Goal: Task Accomplishment & Management: Use online tool/utility

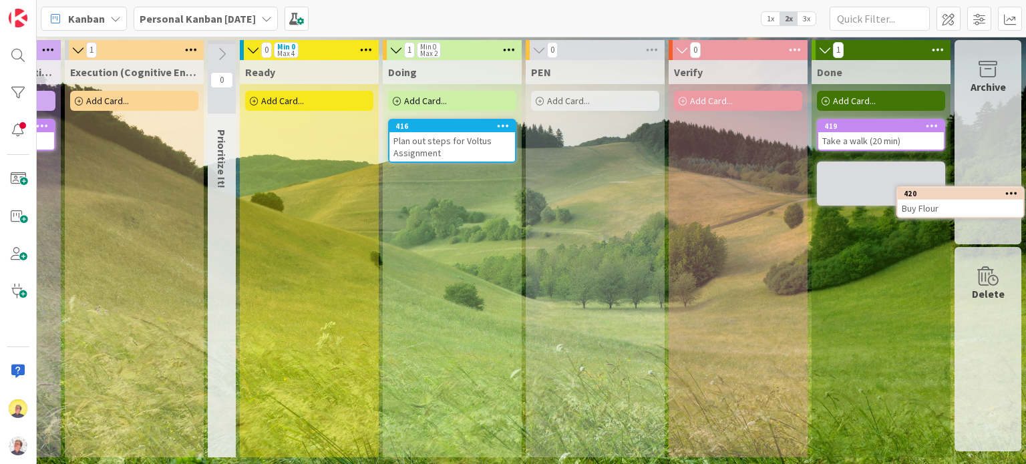
scroll to position [0, 558]
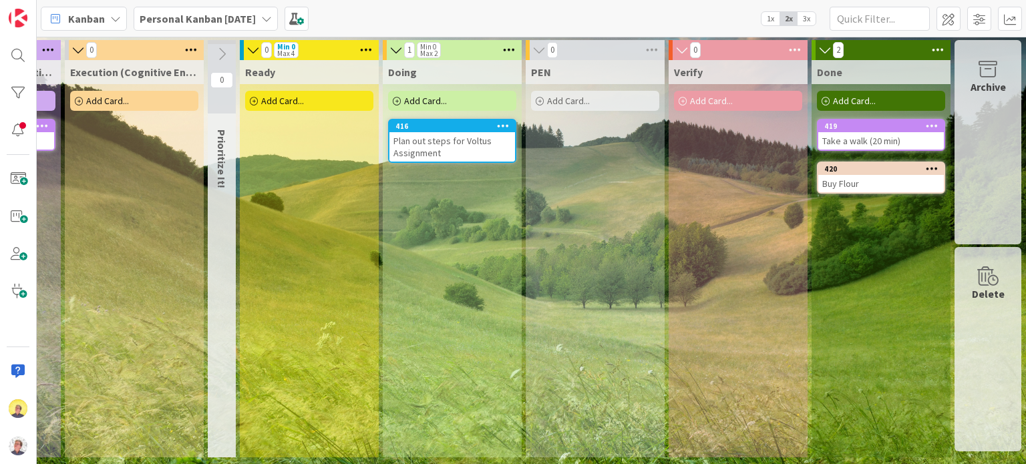
click at [469, 192] on div "Doing Add Card... 416 Plan out steps for Voltus Assignment" at bounding box center [452, 258] width 139 height 397
click at [421, 106] on span "Add Card..." at bounding box center [425, 101] width 43 height 12
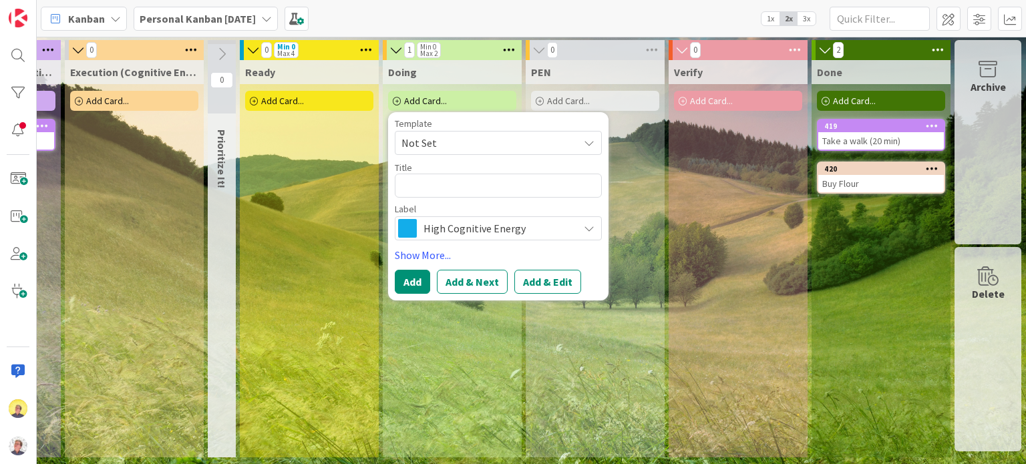
type textarea "x"
type textarea "s"
type textarea "x"
type textarea "S"
type textarea "x"
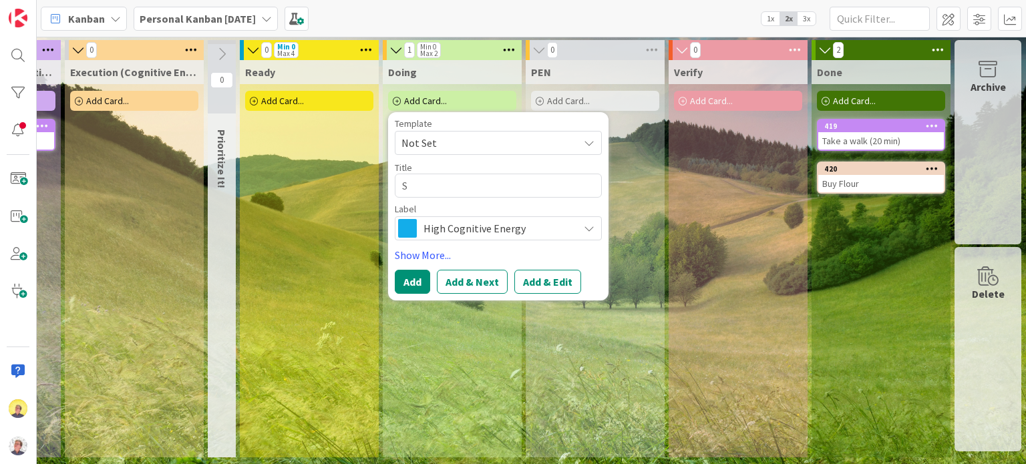
type textarea "Sc"
type textarea "x"
type textarea "Sch"
type textarea "x"
type textarea "Sche"
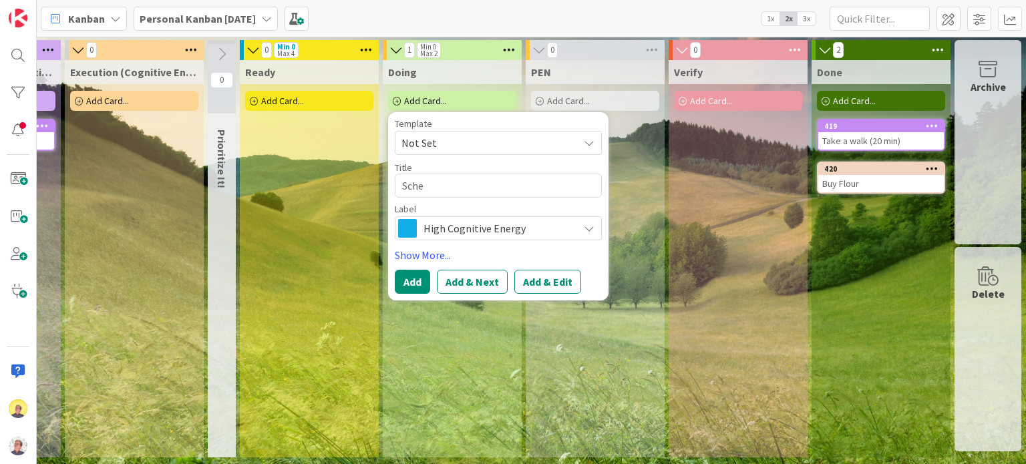
type textarea "x"
type textarea "Sched"
type textarea "x"
type textarea "Schedu"
type textarea "x"
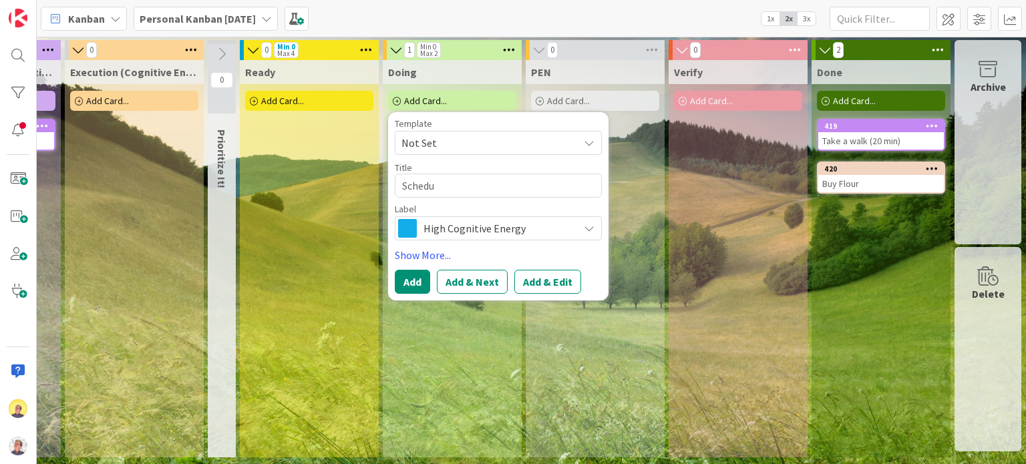
type textarea "Schedul"
type textarea "x"
type textarea "Schedule"
type textarea "x"
type textarea "Schedule t"
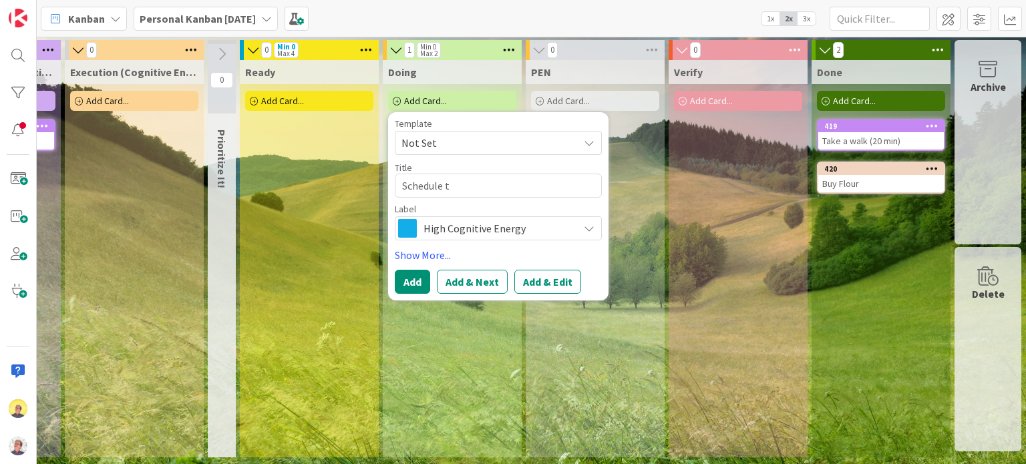
type textarea "x"
type textarea "Schedule ti"
type textarea "x"
type textarea "Schedule [PERSON_NAME]"
type textarea "x"
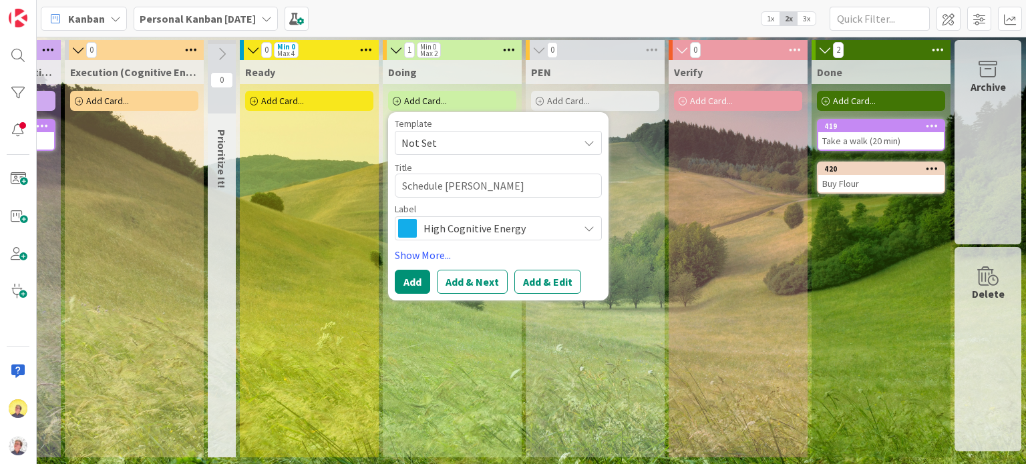
type textarea "Schedule time"
type textarea "x"
type textarea "Schedule times"
type textarea "x"
type textarea "Schedule times f"
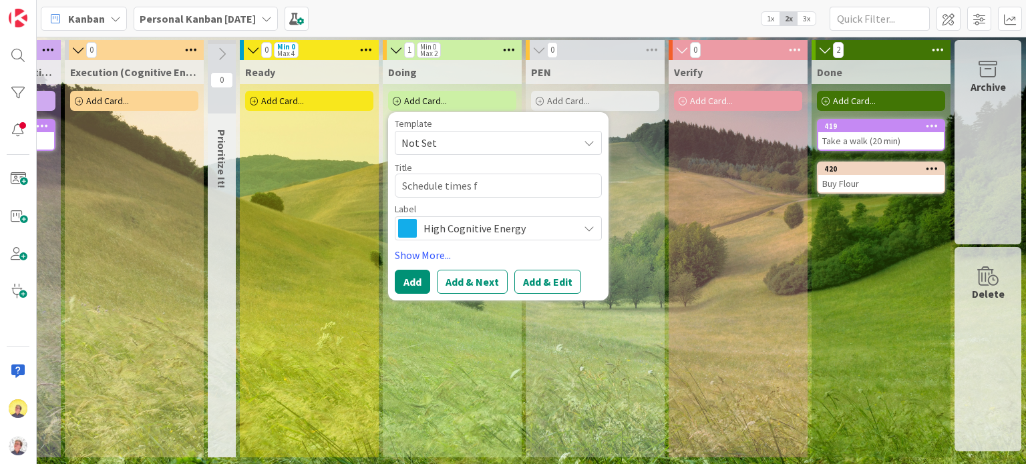
type textarea "x"
type textarea "Schedule times fo"
type textarea "x"
type textarea "Schedule times for"
type textarea "x"
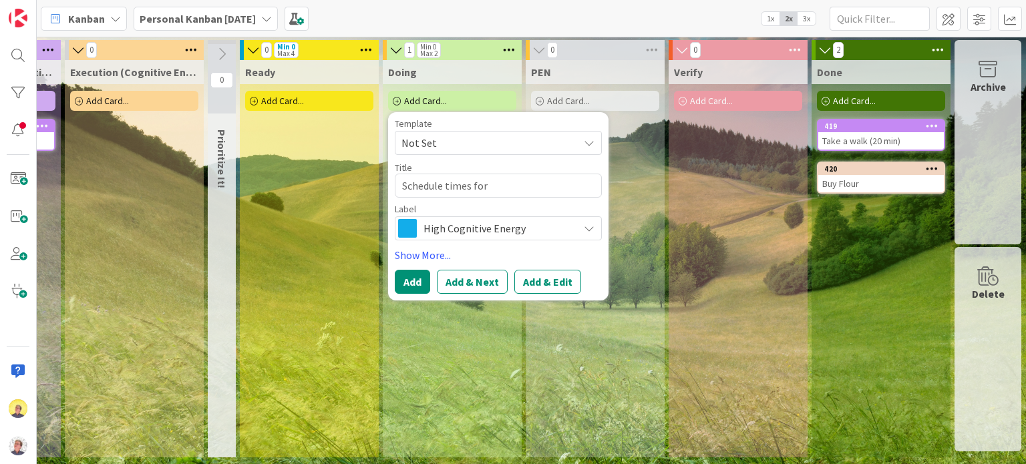
type textarea "Schedule times fo"
type textarea "x"
type textarea "Schedule times f"
type textarea "x"
type textarea "Schedule times"
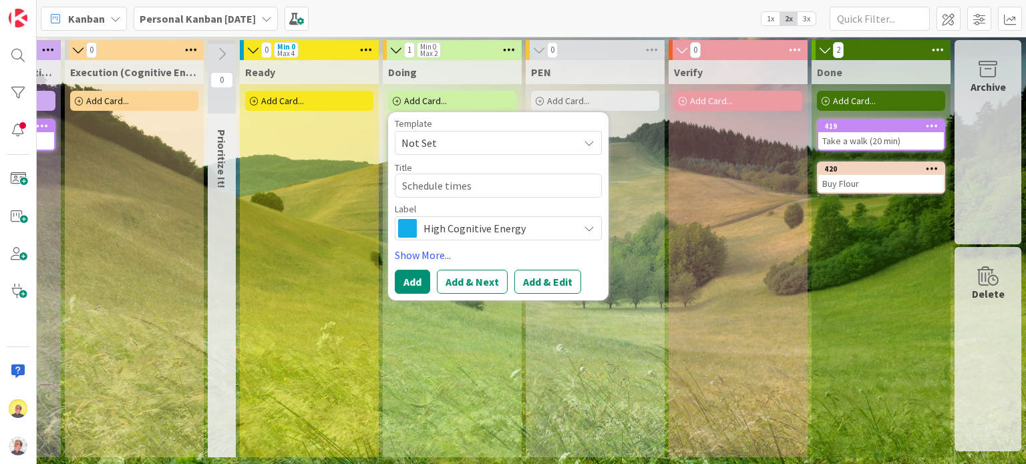
type textarea "x"
type textarea "Schedule times t"
type textarea "x"
type textarea "Schedule times to"
type textarea "x"
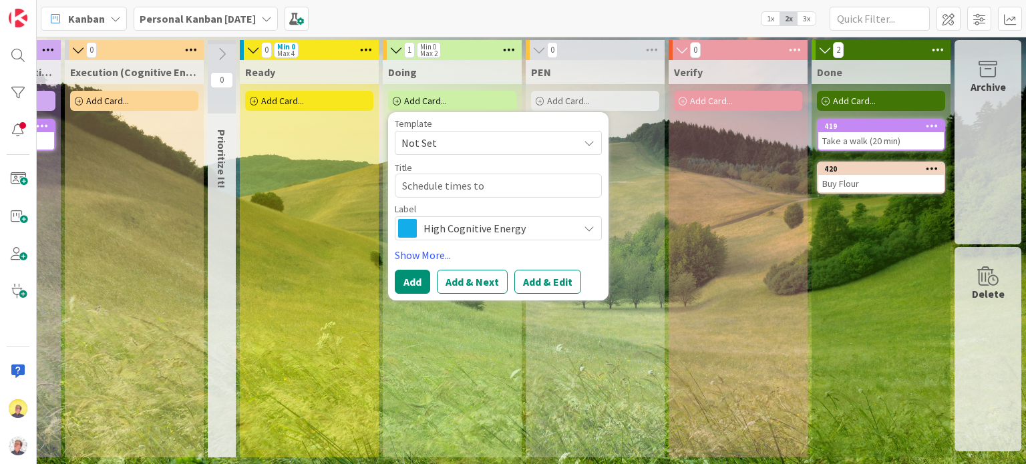
type textarea "Schedule times to"
type textarea "x"
type textarea "Schedule times to m"
type textarea "x"
type textarea "Schedule times to me"
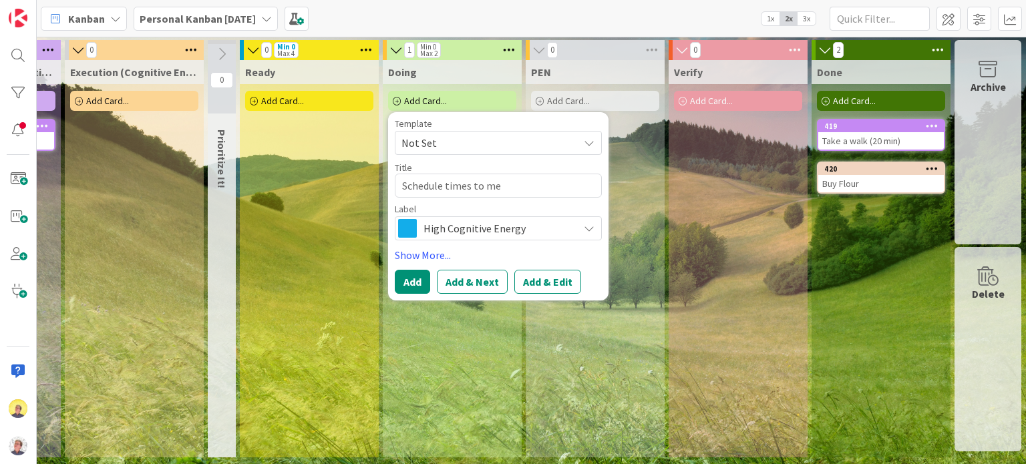
type textarea "x"
type textarea "Schedule times to mee"
type textarea "x"
type textarea "Schedule times to meet"
type textarea "x"
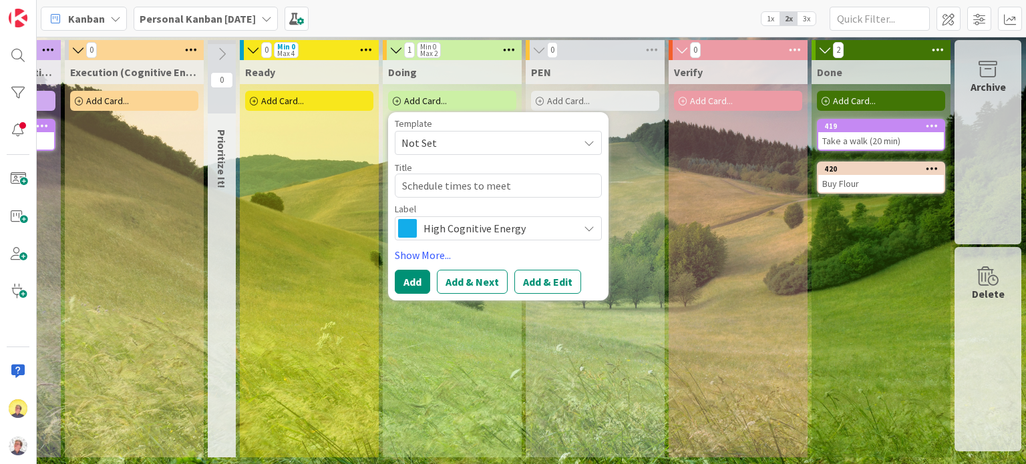
type textarea "Schedule times to meet"
type textarea "x"
type textarea "Schedule times to meet w"
type textarea "x"
type textarea "Schedule times to meet wi"
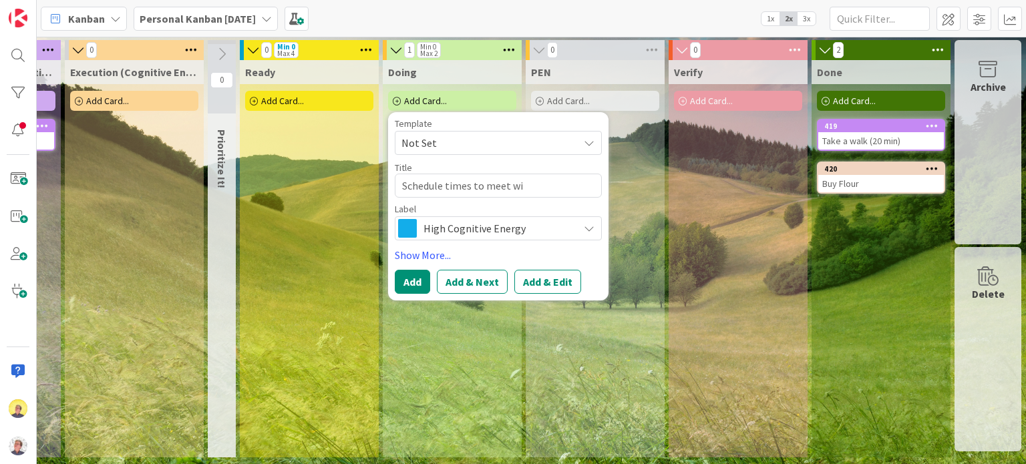
type textarea "x"
type textarea "Schedule times to meet wit"
type textarea "x"
type textarea "Schedule times to meet with"
type textarea "x"
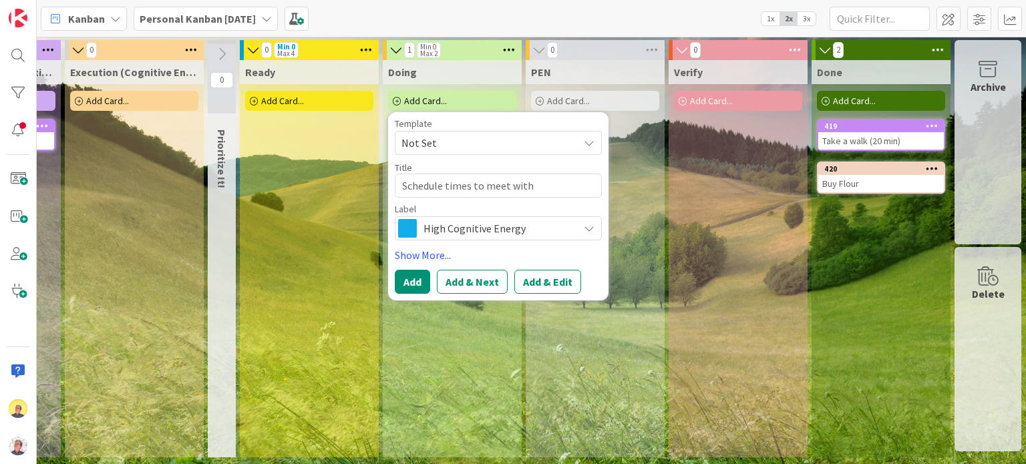
type textarea "Schedule times to meet with"
type textarea "x"
type textarea "Schedule times to meet with C"
type textarea "x"
type textarea "Schedule times to meet with CA"
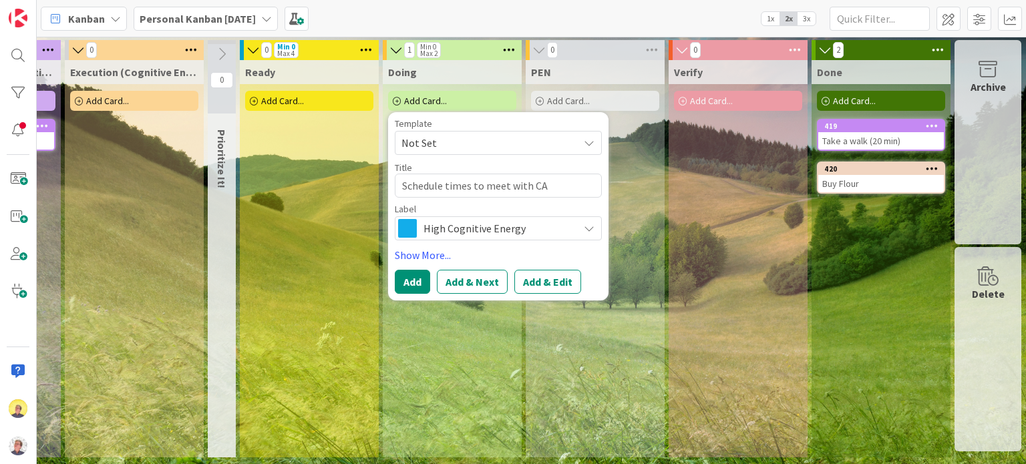
type textarea "x"
type textarea "Schedule times to meet with CAT"
type textarea "x"
type textarea "Schedule times to meet with CAT"
type textarea "x"
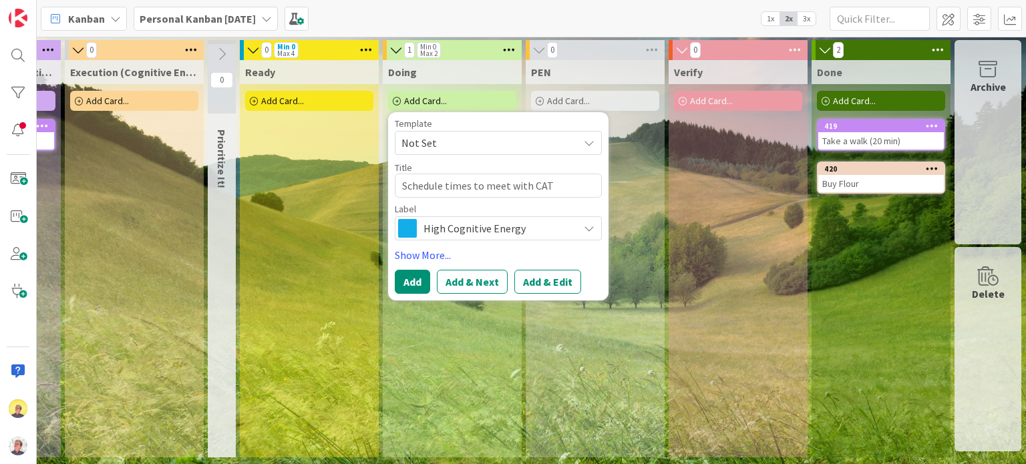
type textarea "Schedule times to meet with CAT c"
type textarea "x"
type textarea "Schedule times to meet with CAT co"
type textarea "x"
type textarea "Schedule times to meet with CAT coa"
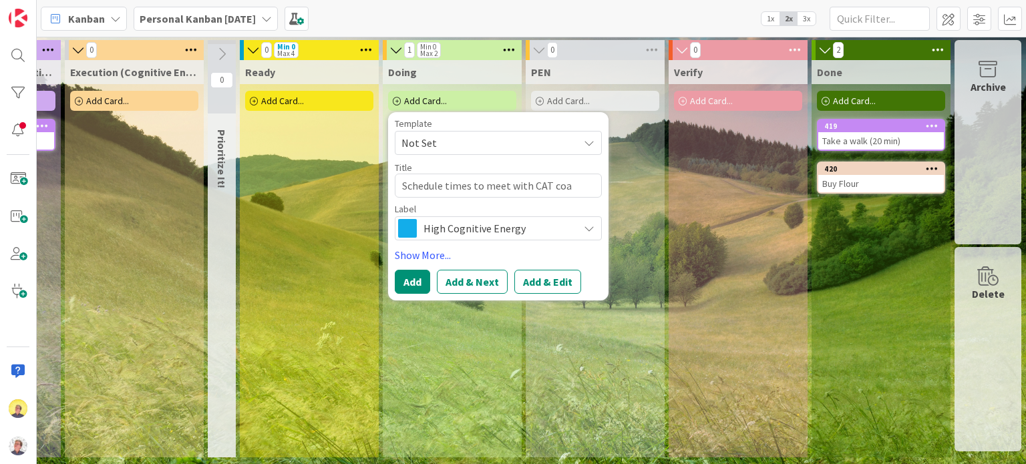
type textarea "x"
type textarea "Schedule times to meet with CAT coac"
type textarea "x"
type textarea "Schedule times to meet with CAT coach"
type textarea "x"
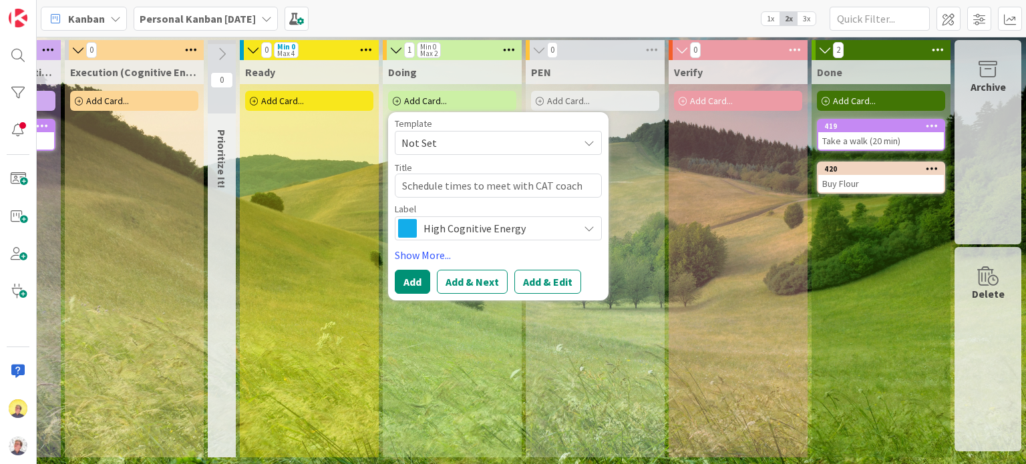
type textarea "Schedule times to meet with CAT [PERSON_NAME]"
type textarea "x"
type textarea "Schedule times to meet with CAT coaches"
click at [423, 227] on span "High Cognitive Energy" at bounding box center [497, 228] width 148 height 19
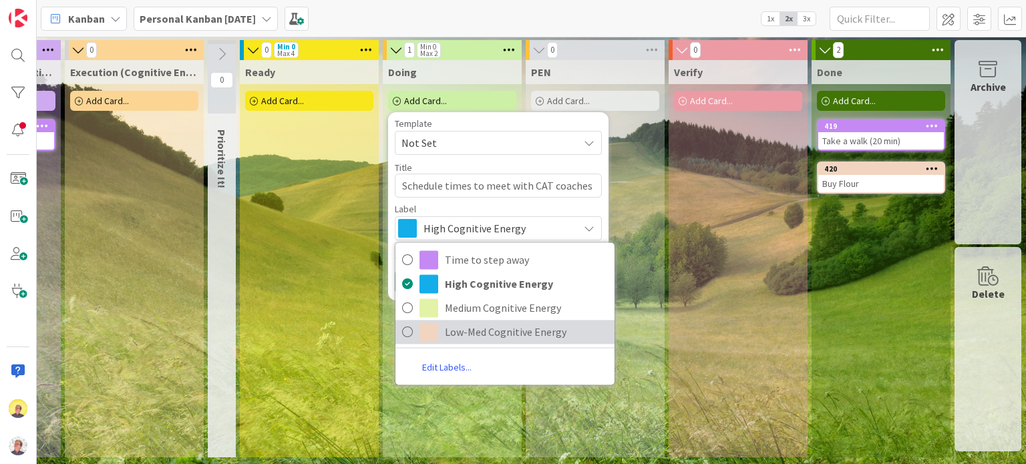
click at [454, 331] on span "Low-Med Cognitive Energy" at bounding box center [526, 332] width 163 height 20
type textarea "x"
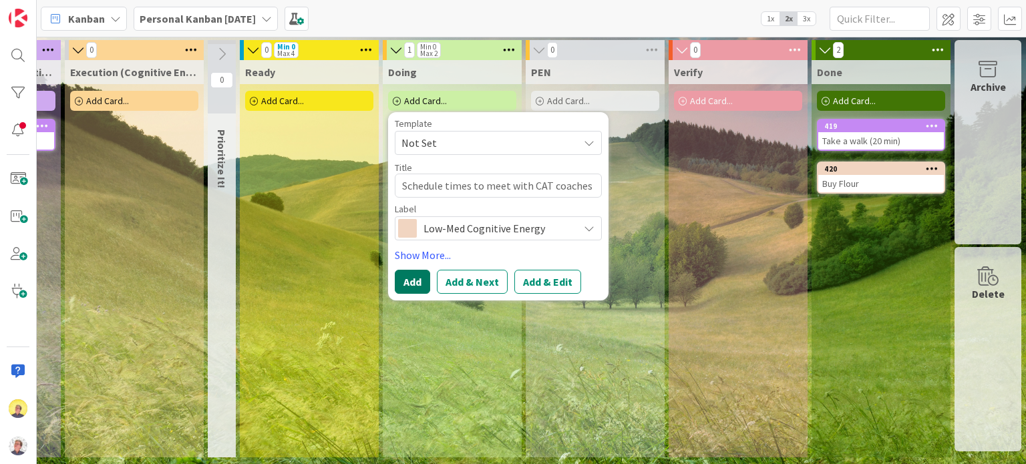
click at [409, 280] on button "Add" at bounding box center [412, 282] width 35 height 24
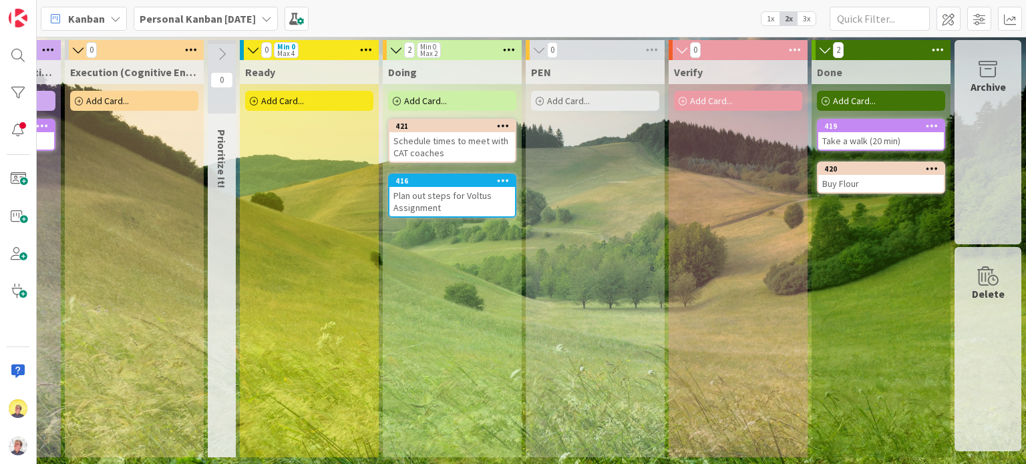
click at [801, 21] on span "3x" at bounding box center [806, 18] width 18 height 13
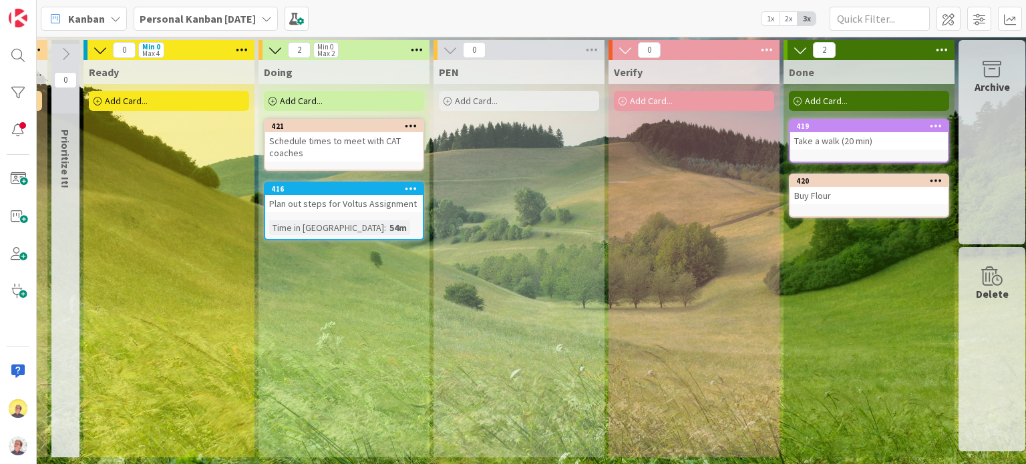
scroll to position [0, 868]
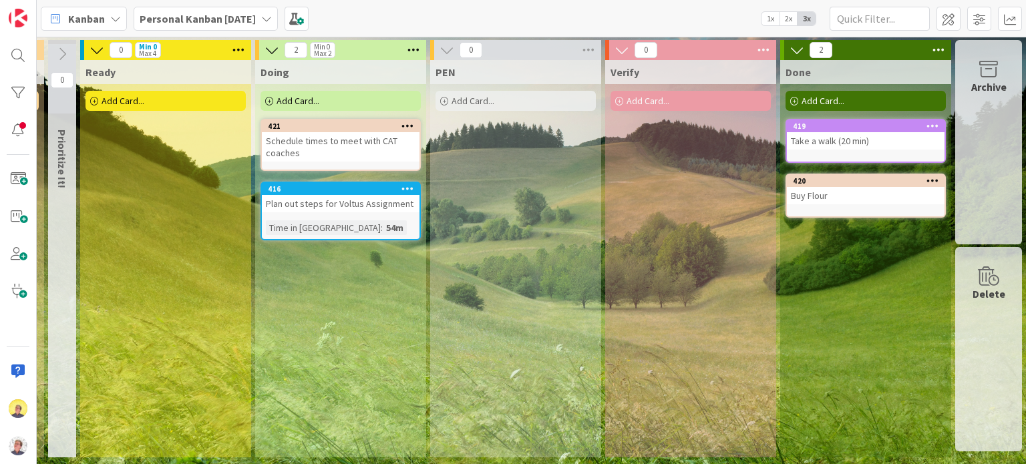
click at [789, 20] on span "2x" at bounding box center [788, 18] width 18 height 13
